Goal: Transaction & Acquisition: Obtain resource

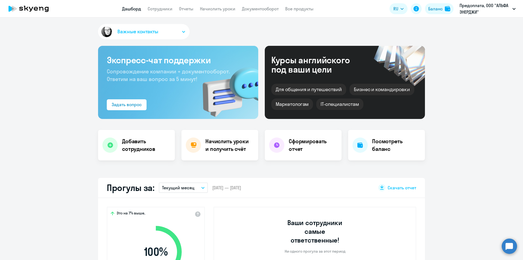
select select "30"
click at [155, 7] on link "Сотрудники" at bounding box center [160, 8] width 25 height 5
select select "30"
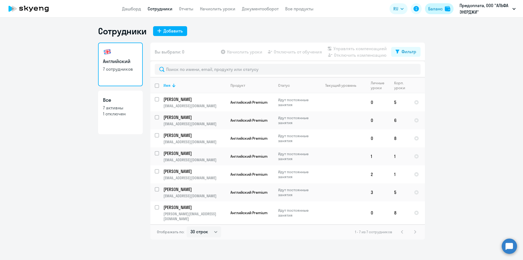
click at [434, 14] on button "Баланс" at bounding box center [439, 8] width 29 height 11
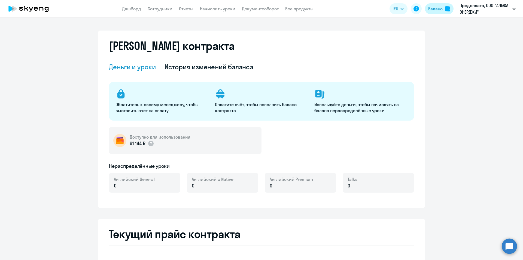
select select "english_adult_not_native_speaker"
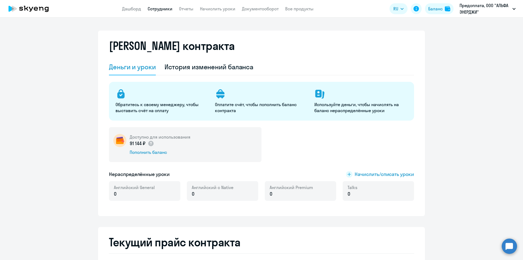
click at [164, 11] on link "Сотрудники" at bounding box center [160, 8] width 25 height 5
select select "30"
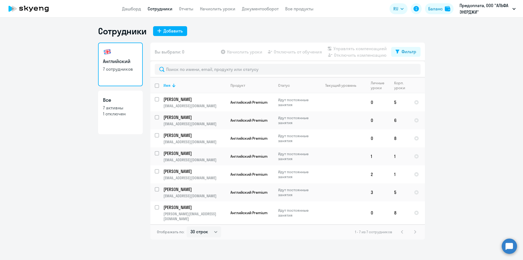
click at [480, 160] on ng-component "Сотрудники Добавить Английский 7 сотрудников Все 7 активны 1 отключен Вы выбрал…" at bounding box center [261, 133] width 523 height 214
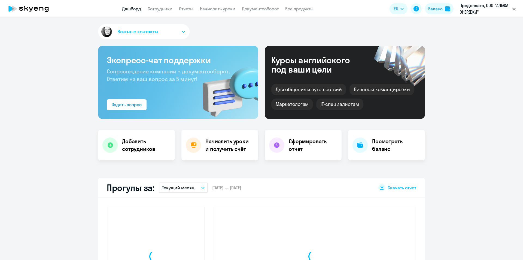
select select "30"
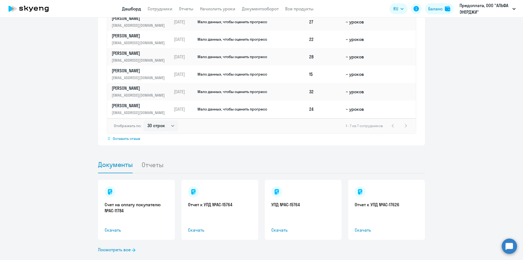
scroll to position [441, 0]
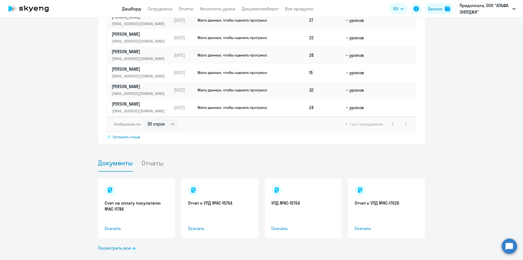
click at [149, 154] on li "Отчеты" at bounding box center [156, 162] width 31 height 17
click at [150, 154] on li "Отчеты" at bounding box center [156, 162] width 31 height 17
click at [123, 244] on link "Посмотреть все" at bounding box center [116, 247] width 37 height 7
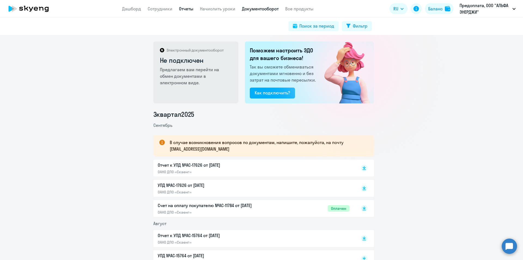
click at [187, 8] on link "Отчеты" at bounding box center [186, 8] width 14 height 5
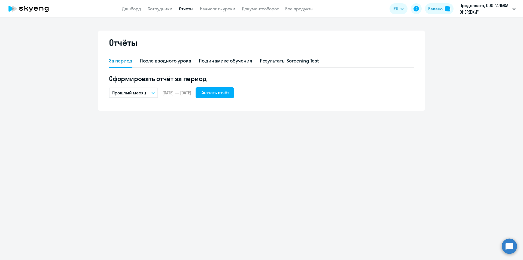
drag, startPoint x: 217, startPoint y: 163, endPoint x: 209, endPoint y: 149, distance: 17.0
click at [214, 156] on div "Отчёты За период После вводного урока По динамике обучения Результаты Screening…" at bounding box center [261, 138] width 523 height 242
click at [153, 93] on icon "button" at bounding box center [152, 93] width 3 height 2
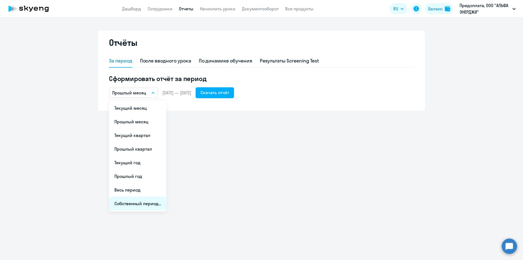
click at [147, 203] on li "Собственный период..." at bounding box center [137, 203] width 57 height 14
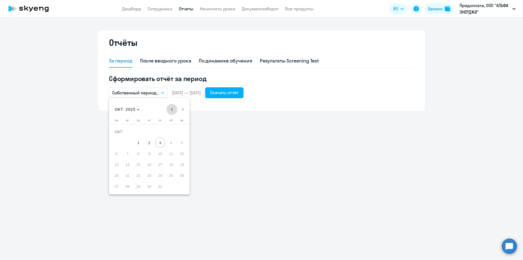
click at [172, 108] on span "Previous month" at bounding box center [171, 109] width 11 height 11
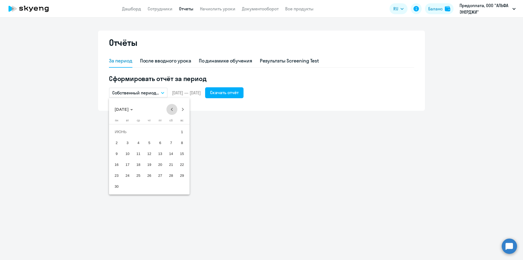
click at [172, 108] on span "Previous month" at bounding box center [171, 109] width 11 height 11
click at [138, 174] on span "23" at bounding box center [138, 175] width 10 height 10
click at [184, 107] on span "Next month" at bounding box center [182, 109] width 11 height 11
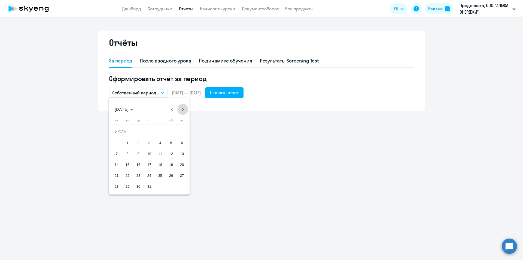
click at [184, 107] on span "Next month" at bounding box center [182, 109] width 11 height 11
click at [128, 189] on span "30" at bounding box center [128, 186] width 10 height 10
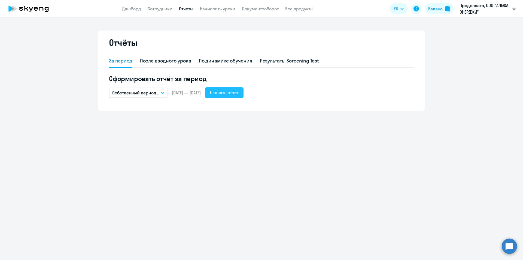
click at [239, 92] on div "Скачать отчёт" at bounding box center [224, 92] width 29 height 7
click at [267, 154] on div "Отчёты За период После вводного урока По динамике обучения Результаты Screening…" at bounding box center [261, 138] width 523 height 242
click at [267, 6] on link "Документооборот" at bounding box center [260, 8] width 37 height 5
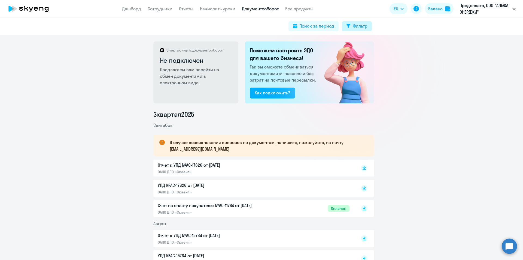
click at [361, 27] on div "Фильтр" at bounding box center [360, 26] width 15 height 7
select select "all"
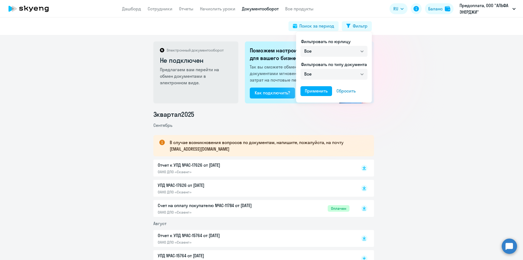
click at [314, 27] on div at bounding box center [261, 130] width 523 height 260
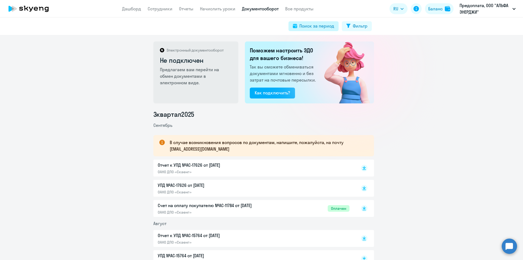
click at [314, 26] on div "Поиск за период" at bounding box center [316, 26] width 35 height 7
select select "all"
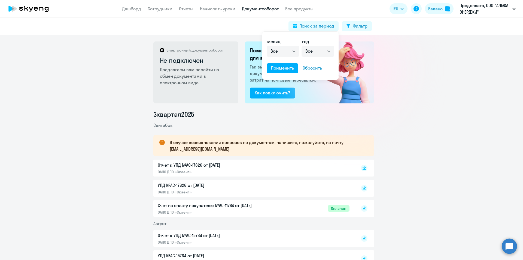
click at [409, 95] on div at bounding box center [261, 130] width 523 height 260
